Goal: Transaction & Acquisition: Book appointment/travel/reservation

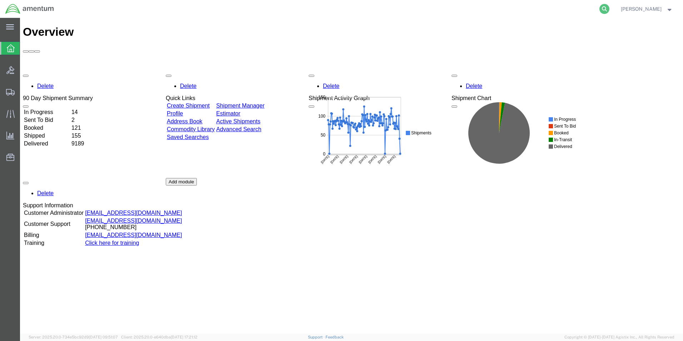
click at [609, 8] on icon at bounding box center [604, 9] width 10 height 10
paste input "392871481443"
type input "392871481443"
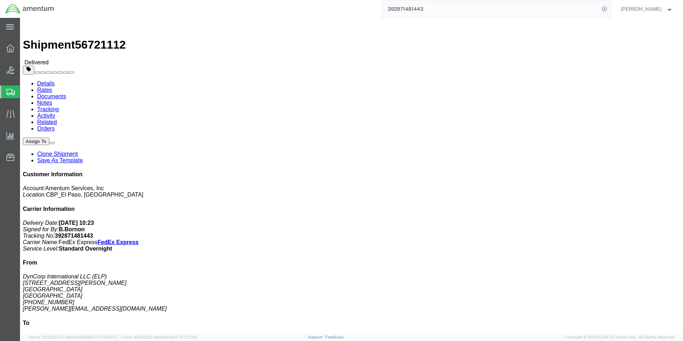
click link "Clone Shipment"
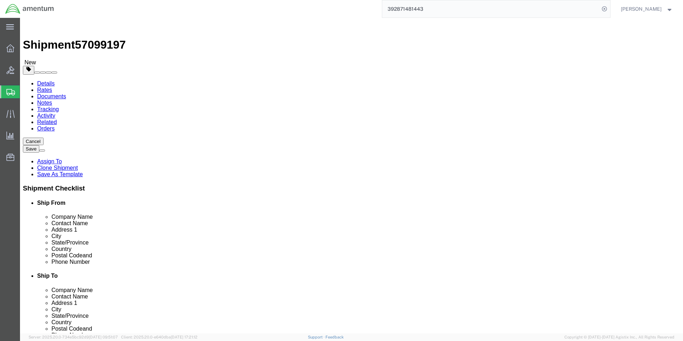
select select "49939"
select select "49949"
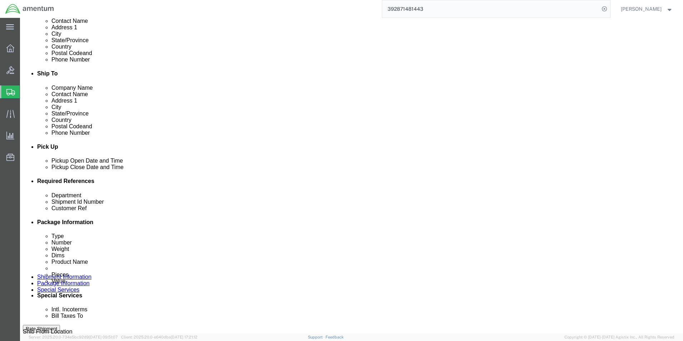
scroll to position [286, 0]
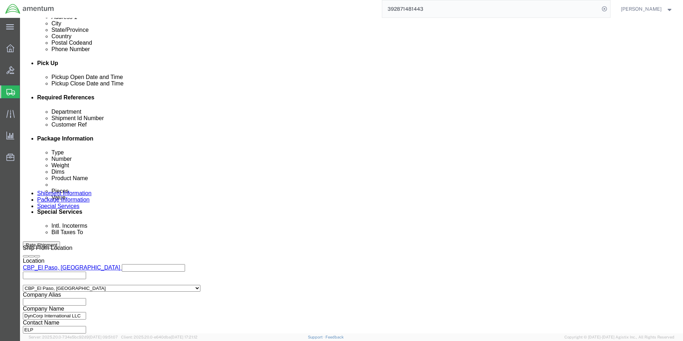
drag, startPoint x: 476, startPoint y: 154, endPoint x: 400, endPoint y: 158, distance: 75.4
click div "Customer Ref USAGE# 328926"
type input "522-011430"
drag, startPoint x: 282, startPoint y: 156, endPoint x: 256, endPoint y: 155, distance: 25.8
click div "Shipment Id Number 96158"
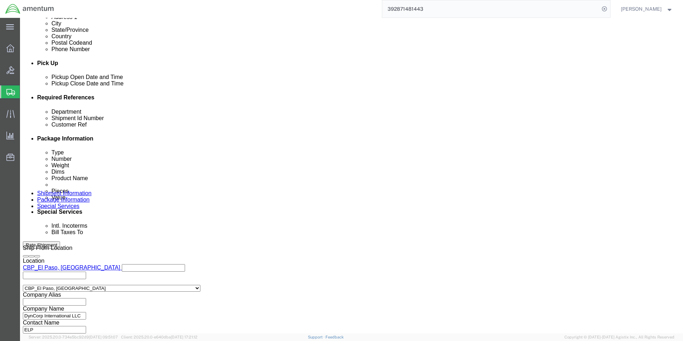
type input "10/10"
click button "Continue"
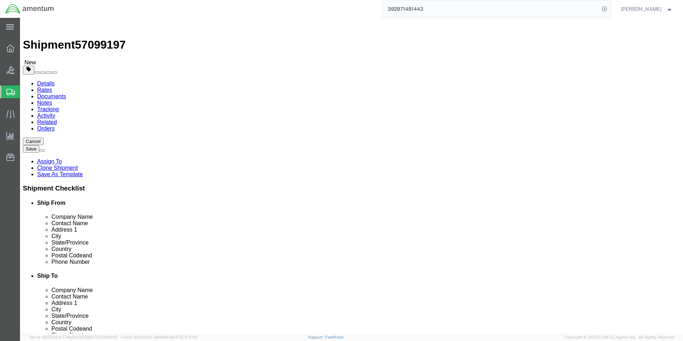
click input "10.00"
type input "9.00"
type input "9"
click div "Pieces: 1.00 Each Total value: 1000.00 USD"
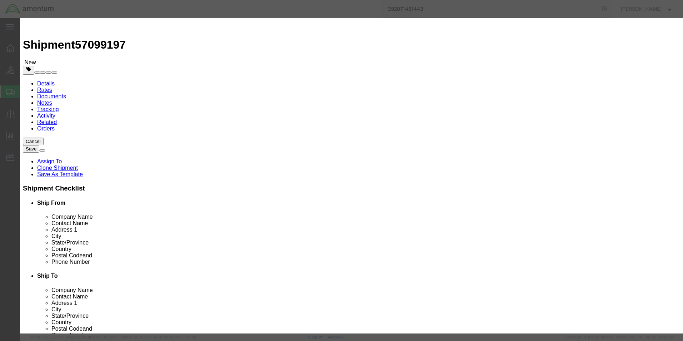
drag, startPoint x: 246, startPoint y: 55, endPoint x: 179, endPoint y: 61, distance: 67.4
click div "Product Name INDICATOR Pieces 1.00 Select Bag Barrels 100Board Feet Bottle Box …"
type input "he"
click input "he"
type input "h"
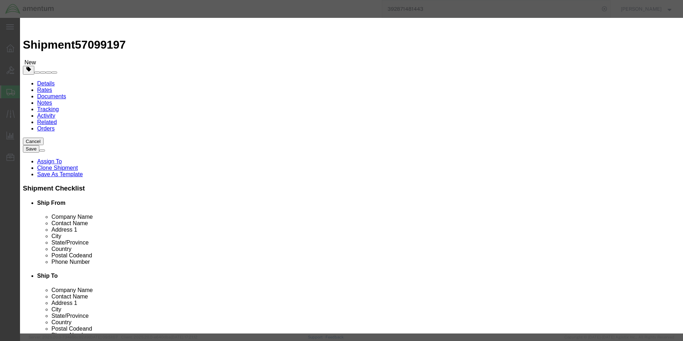
type input "HEELS BATTERY"
click input "text"
type input "1.00"
type input "1000"
click div "Product Name : This field is required. Commodity library Product Name HEELS BAT…"
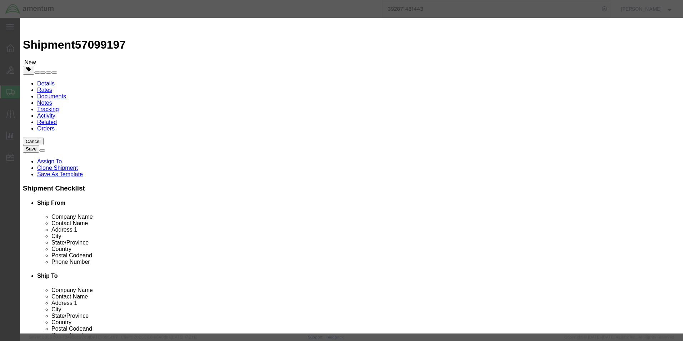
click input "checkbox"
checkbox input "true"
click input "text"
type input "Lithium metal batteries,"
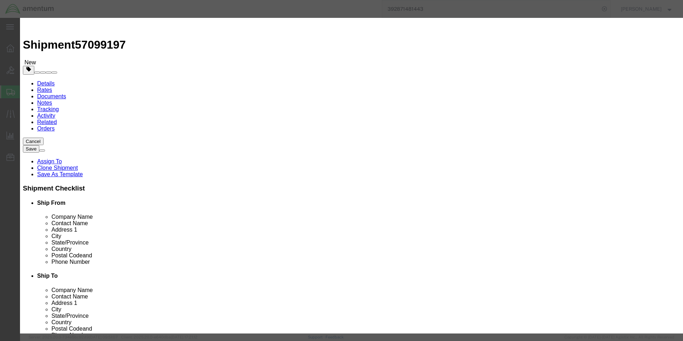
click input "text"
type input "3090"
click select "Select 1 Explosive 1.1 Explosive 1.2 Explosive 1.3 Explosive 1.4 Explosive 1.5 …"
select select "9 Miscellaneous"
click select "Select 1 Explosive 1.1 Explosive 1.2 Explosive 1.3 Explosive 1.4 Explosive 1.5 …"
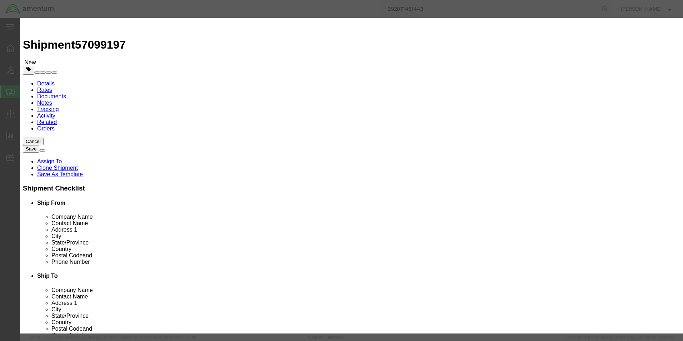
click select "Select 1 - Drums 2 - Reserved 3 - Jerricans 4 - Boxes 5 - Bags 6 - Composite Pa…"
select select "BOXES"
click select "Select 1 - Drums 2 - Reserved 3 - Jerricans 4 - Boxes 5 - Bags 6 - Composite Pa…"
click select "Container Material A - Steel (all types and surface treatments) B - Aluminum C …"
select select "FIBERBOARD"
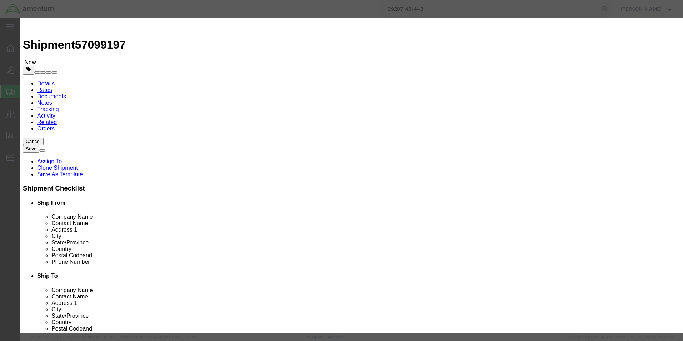
click select "Container Material A - Steel (all types and surface treatments) B - Aluminum C …"
click input "text"
type input "CHEMTREC"
type input "CCN 216832"
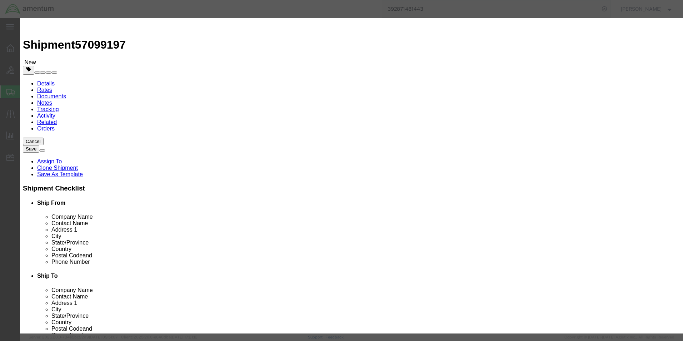
type input "7035273887"
click button "Save & Close"
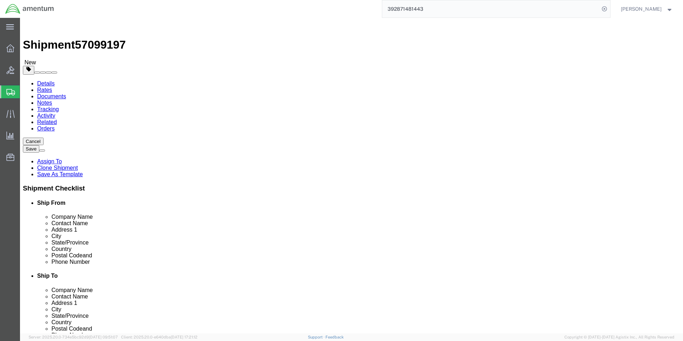
click button "Continue"
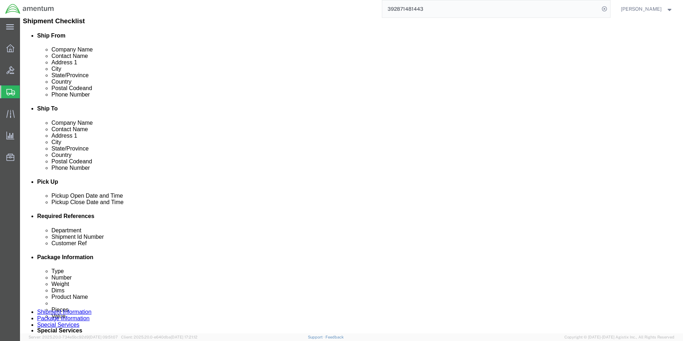
scroll to position [250, 0]
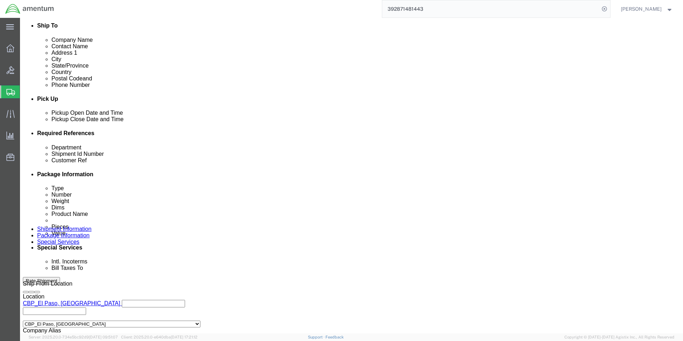
type input "6118.04.03"
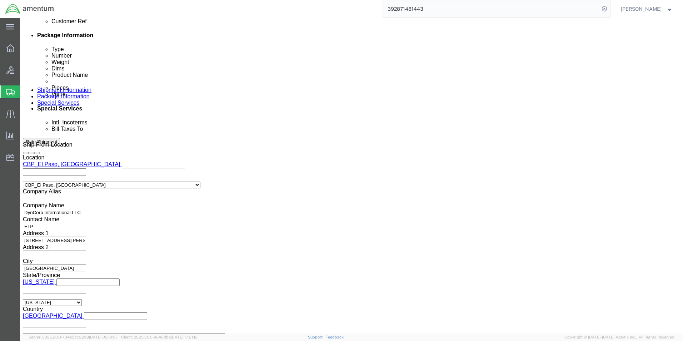
scroll to position [429, 0]
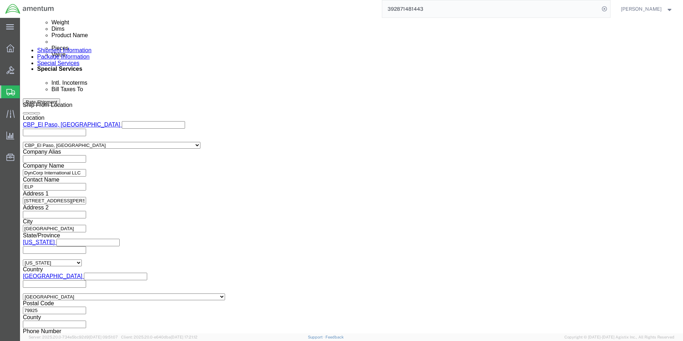
click button "Rate Shipment"
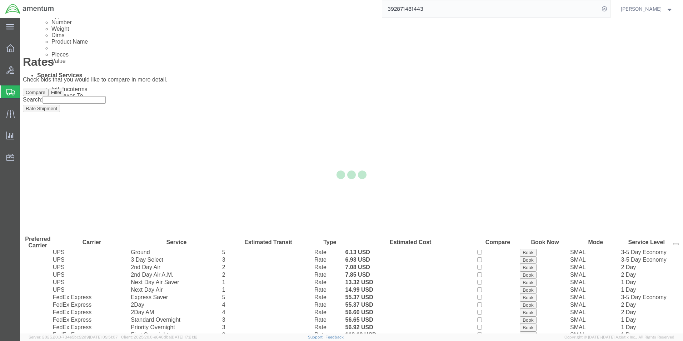
scroll to position [0, 0]
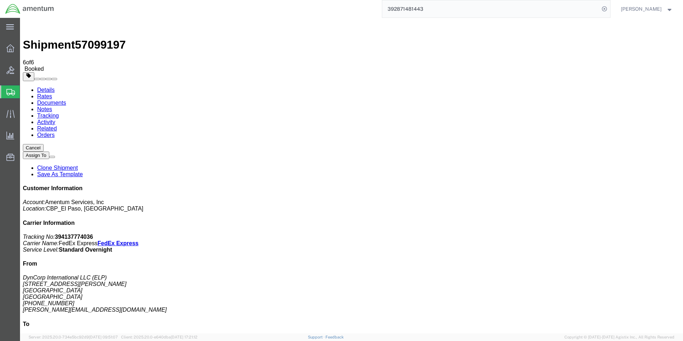
drag, startPoint x: 73, startPoint y: 170, endPoint x: 338, endPoint y: 138, distance: 267.2
drag, startPoint x: 615, startPoint y: 109, endPoint x: 583, endPoint y: 113, distance: 32.4
click at [583, 234] on p "Tracking No: 394137774036 Carrier Name: FedEx Express FedEx Express Service Lev…" at bounding box center [351, 243] width 657 height 19
drag, startPoint x: 583, startPoint y: 113, endPoint x: 586, endPoint y: 109, distance: 5.3
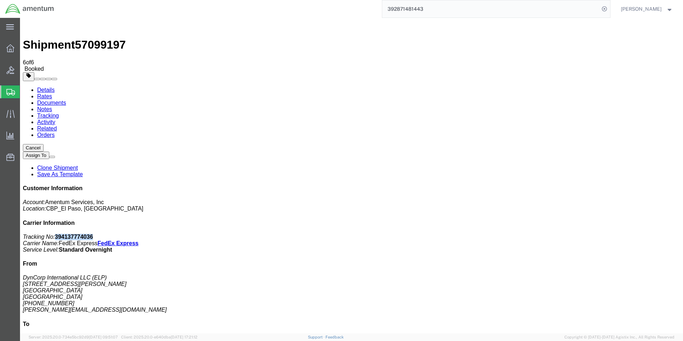
copy b "394137774036"
